Goal: Navigation & Orientation: Understand site structure

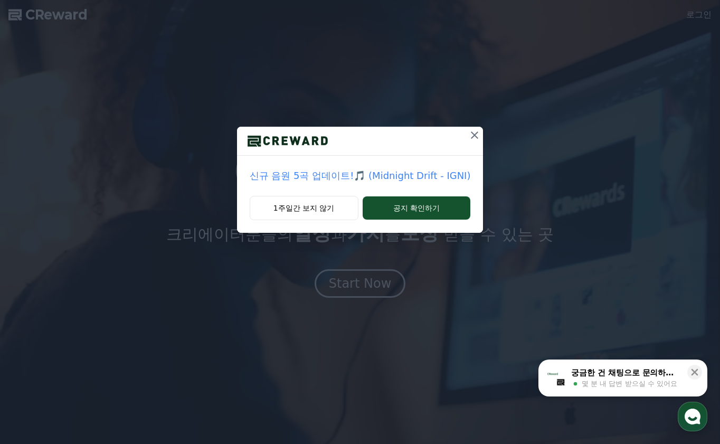
click at [473, 135] on icon at bounding box center [474, 134] width 7 height 7
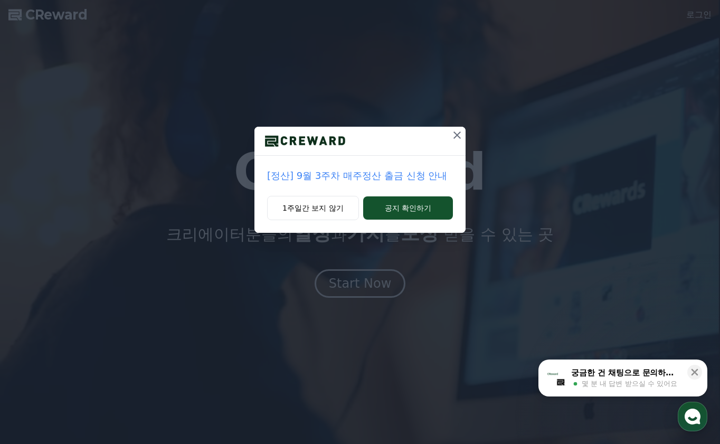
click at [456, 132] on icon at bounding box center [457, 135] width 13 height 13
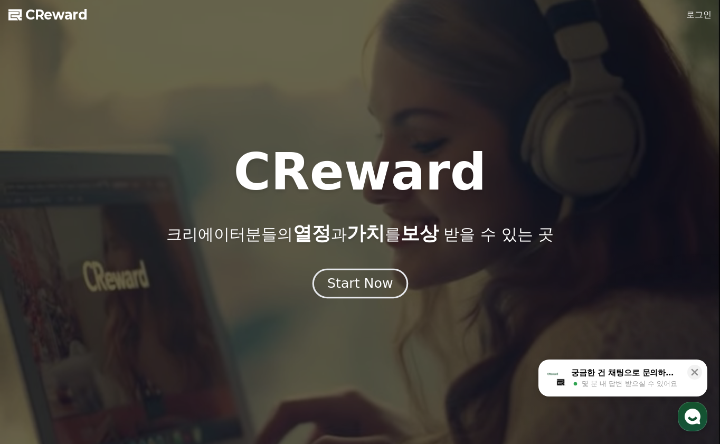
click at [368, 289] on div "Start Now" at bounding box center [359, 283] width 65 height 18
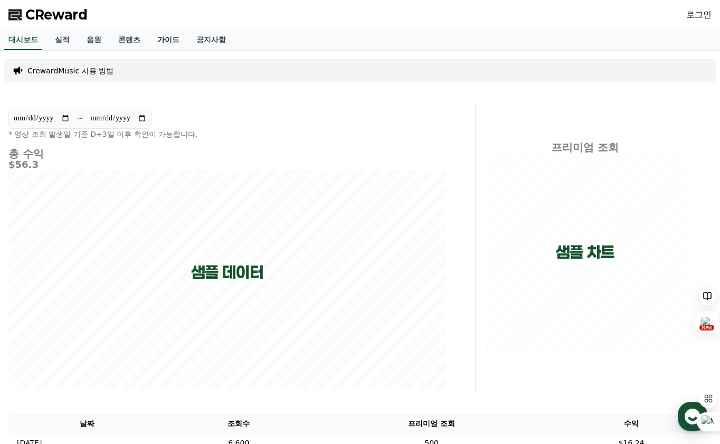
click at [158, 42] on link "가이드" at bounding box center [168, 40] width 39 height 20
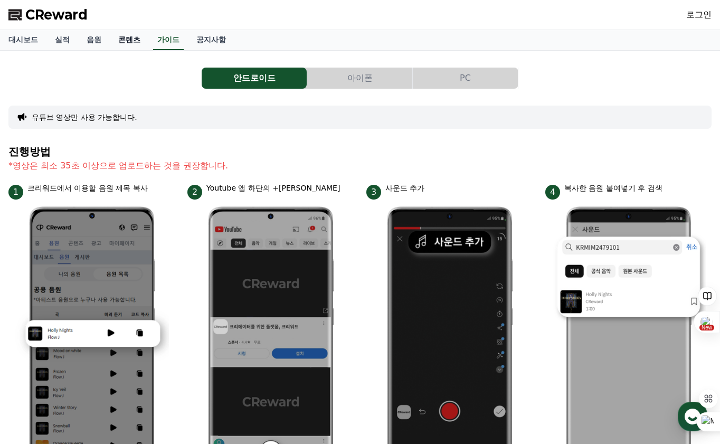
click at [119, 42] on link "콘텐츠" at bounding box center [129, 40] width 39 height 20
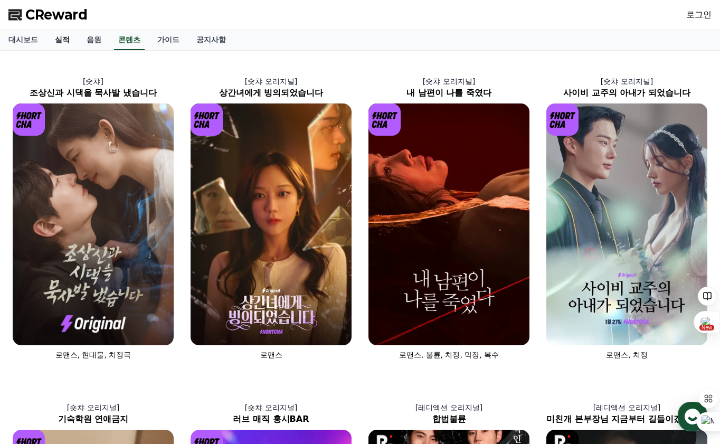
click at [67, 41] on link "실적" at bounding box center [62, 40] width 32 height 20
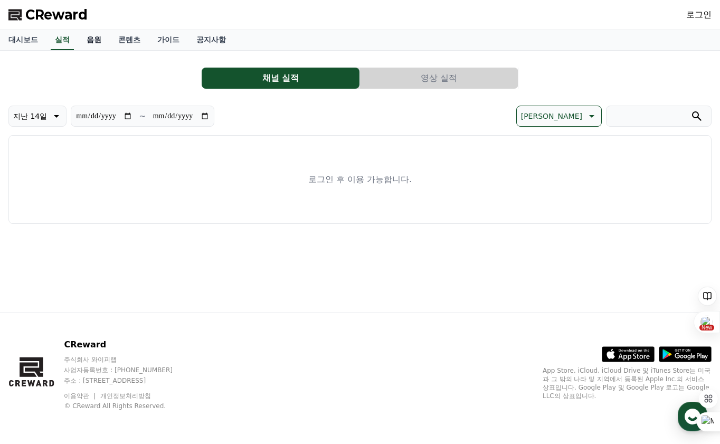
click at [98, 41] on link "음원" at bounding box center [94, 40] width 32 height 20
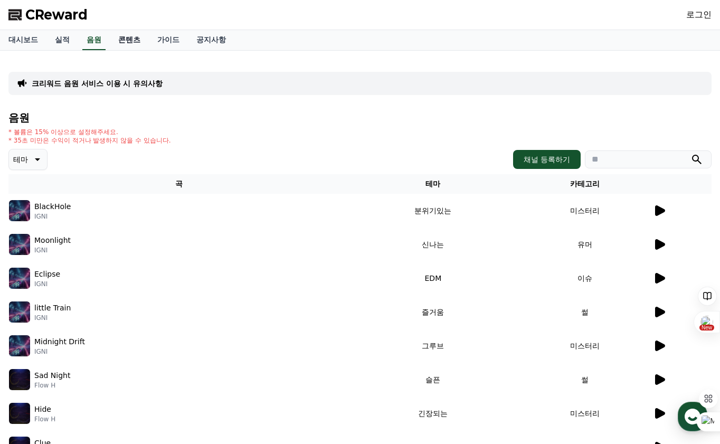
click at [132, 43] on link "콘텐츠" at bounding box center [129, 40] width 39 height 20
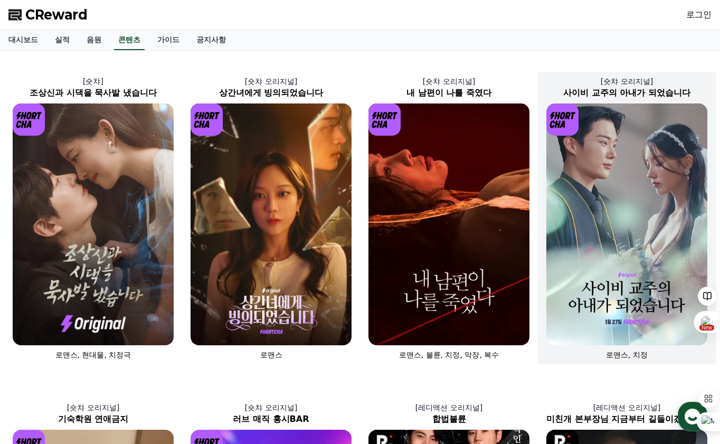
click at [610, 93] on h2 "사이비 교주의 아내가 되었습니다" at bounding box center [627, 93] width 178 height 13
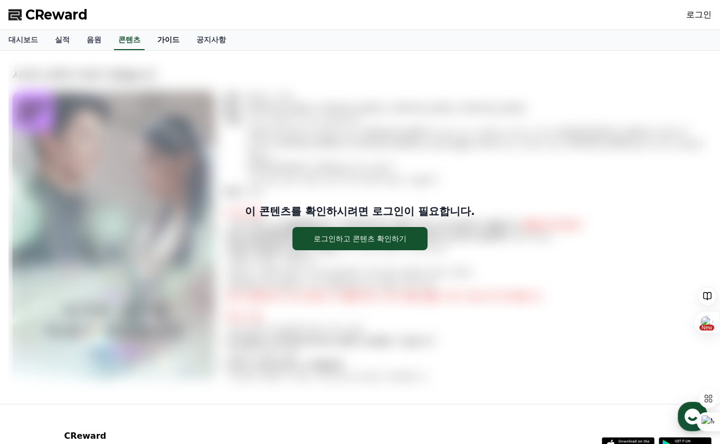
click at [166, 40] on link "가이드" at bounding box center [168, 40] width 39 height 20
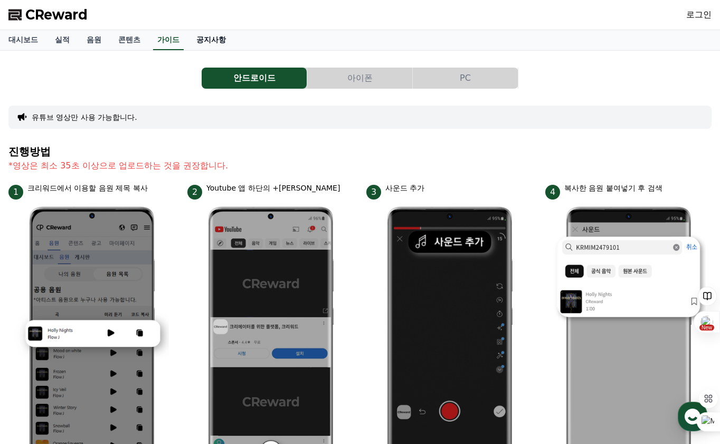
click at [211, 37] on link "공지사항" at bounding box center [211, 40] width 46 height 20
